Goal: Register for event/course

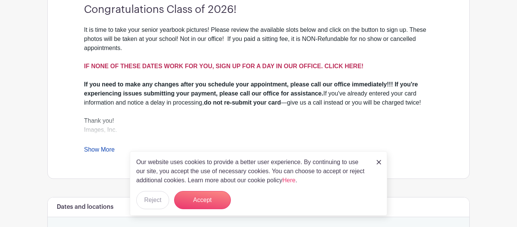
scroll to position [232, 0]
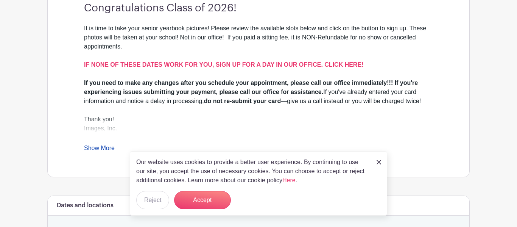
click at [378, 162] on img at bounding box center [378, 162] width 5 height 5
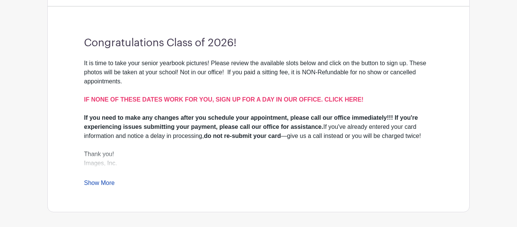
scroll to position [196, 0]
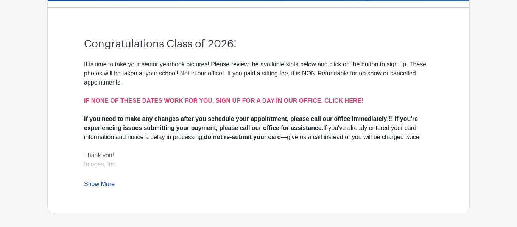
click at [109, 184] on link "Show More" at bounding box center [99, 184] width 31 height 9
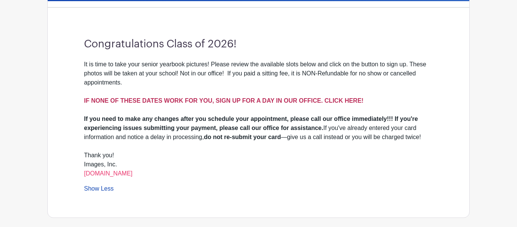
click at [199, 97] on strong "IF NONE OF THESE DATES WORK FOR YOU, SIGN UP FOR A DAY IN OUR OFFICE. CLICK HER…" at bounding box center [223, 100] width 279 height 6
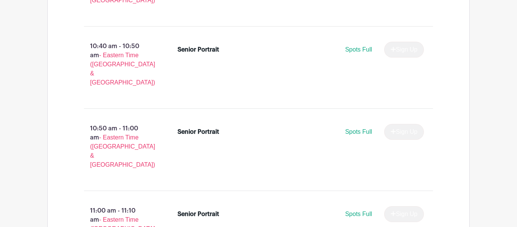
scroll to position [1364, 0]
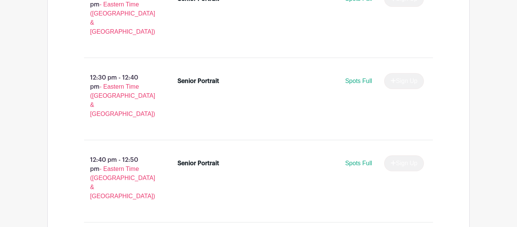
scroll to position [2240, 0]
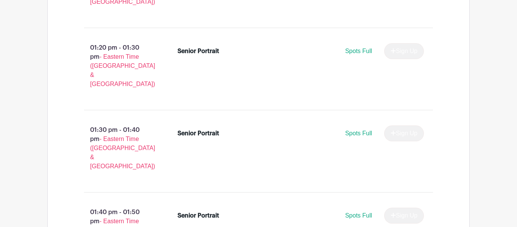
scroll to position [2678, 0]
